Goal: Complete application form

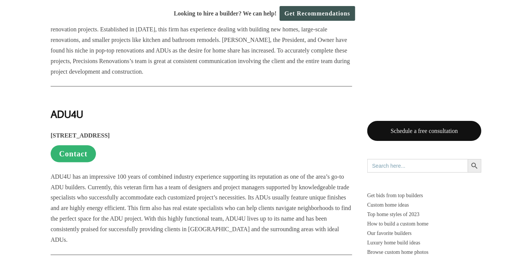
scroll to position [679, 0]
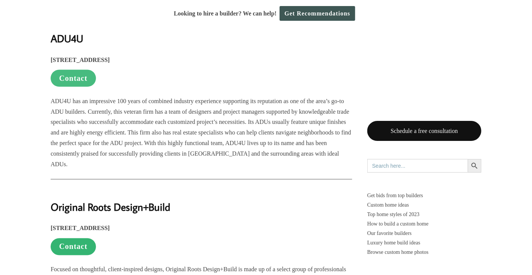
click at [75, 77] on link "Contact" at bounding box center [73, 78] width 45 height 17
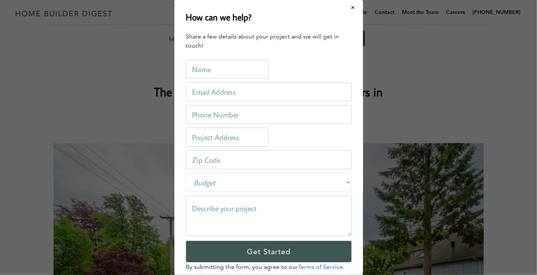
scroll to position [0, 0]
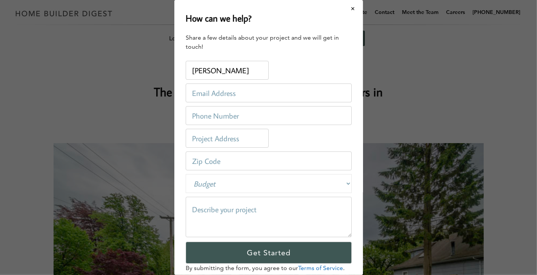
type input "[PERSON_NAME]"
click at [210, 94] on input "email" at bounding box center [269, 92] width 166 height 19
click at [250, 93] on input "email" at bounding box center [269, 92] width 166 height 19
type input "[EMAIL_ADDRESS][DOMAIN_NAME]"
type input "7203016979"
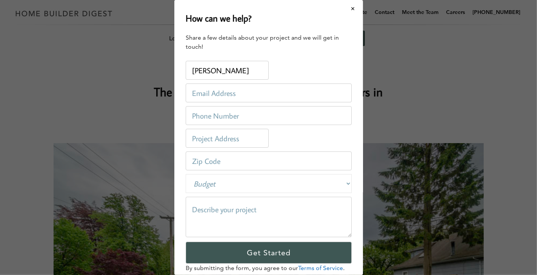
type input "[STREET_ADDRESS]"
type input "80226"
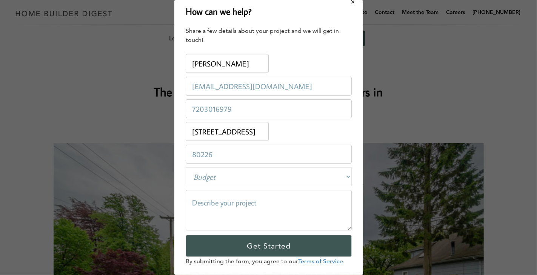
scroll to position [20, 0]
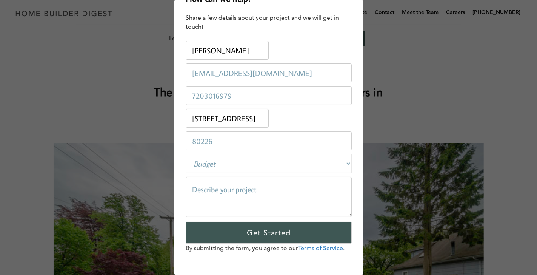
click at [342, 162] on select "Budget Less than $100,000 $100,000-$250,000 $250,000-$500,000 $500,000-$1 Milli…" at bounding box center [269, 163] width 166 height 19
select select "250000-500000"
click at [186, 154] on select "Budget Less than $100,000 $100,000-$250,000 $250,000-$500,000 $500,000-$1 Milli…" at bounding box center [269, 163] width 166 height 19
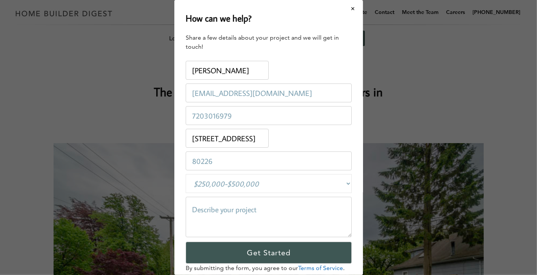
scroll to position [0, 6]
drag, startPoint x: 264, startPoint y: 139, endPoint x: 237, endPoint y: 134, distance: 27.2
click at [237, 134] on input "[STREET_ADDRESS]" at bounding box center [227, 138] width 83 height 19
click at [265, 138] on input "[STREET_ADDRESS]" at bounding box center [227, 138] width 83 height 19
click at [243, 139] on input "[STREET_ADDRESS]" at bounding box center [227, 138] width 83 height 19
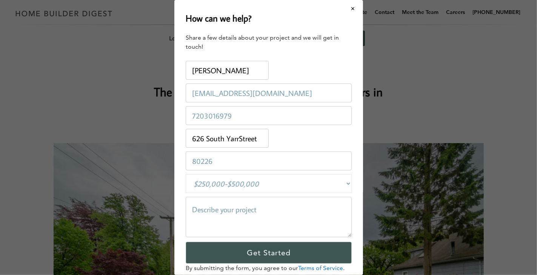
scroll to position [0, 0]
type input "[STREET_ADDRESS]"
click at [339, 159] on input "80227" at bounding box center [269, 160] width 166 height 19
click at [215, 160] on input "80227" at bounding box center [269, 160] width 166 height 19
type input "80204"
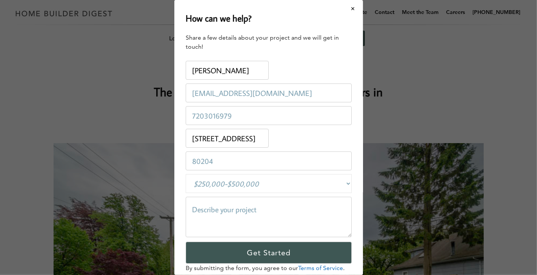
click at [269, 184] on select "Budget Less than $100,000 $100,000-$250,000 $250,000-$500,000 $500,000-$1 Milli…" at bounding box center [269, 183] width 166 height 19
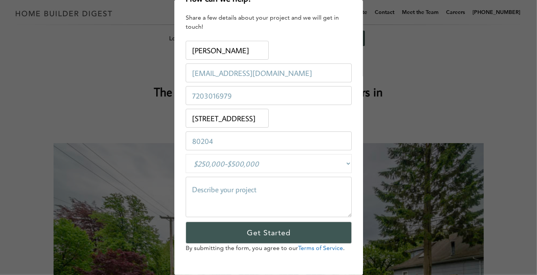
click at [197, 188] on textarea at bounding box center [269, 197] width 166 height 40
click at [293, 189] on textarea "Tandem house or ADU 1,000SF all one level" at bounding box center [269, 197] width 166 height 40
click at [335, 192] on textarea "Tandem house or ADU 1,000SF all one level" at bounding box center [269, 197] width 166 height 40
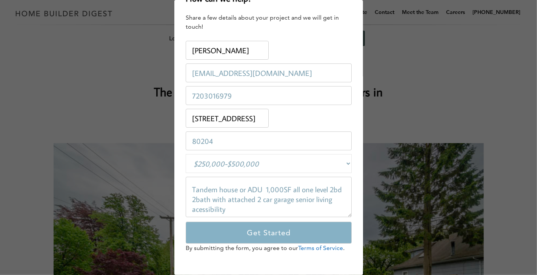
type textarea "Tandem house or ADU 1,000SF all one level 2bd 2bath with attached 2 car garage …"
click at [261, 228] on input "Get Started" at bounding box center [269, 233] width 166 height 22
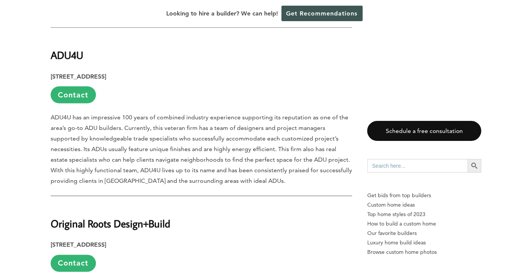
scroll to position [679, 0]
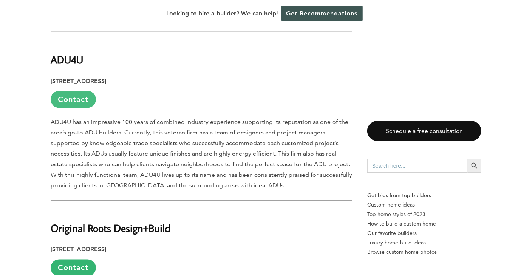
click at [72, 91] on link "Contact" at bounding box center [73, 99] width 45 height 17
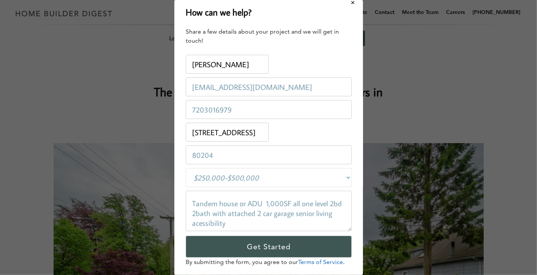
scroll to position [20, 0]
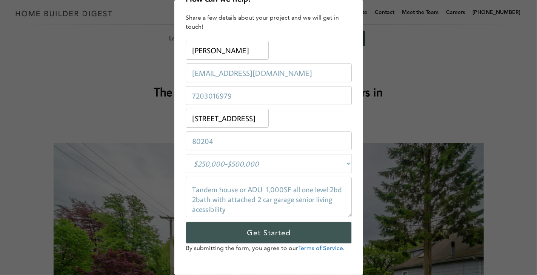
click at [322, 248] on link "Terms of Service" at bounding box center [320, 247] width 45 height 7
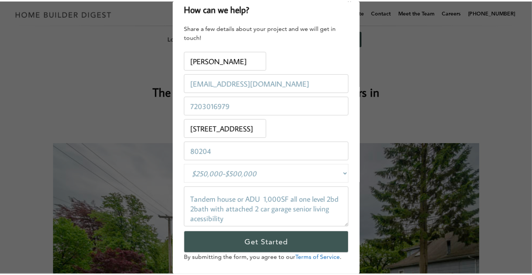
scroll to position [0, 0]
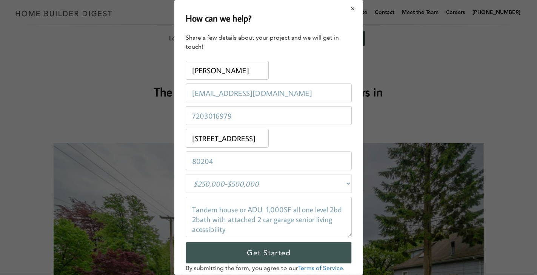
click at [346, 10] on button "Close modal" at bounding box center [353, 9] width 20 height 16
